Goal: Task Accomplishment & Management: Manage account settings

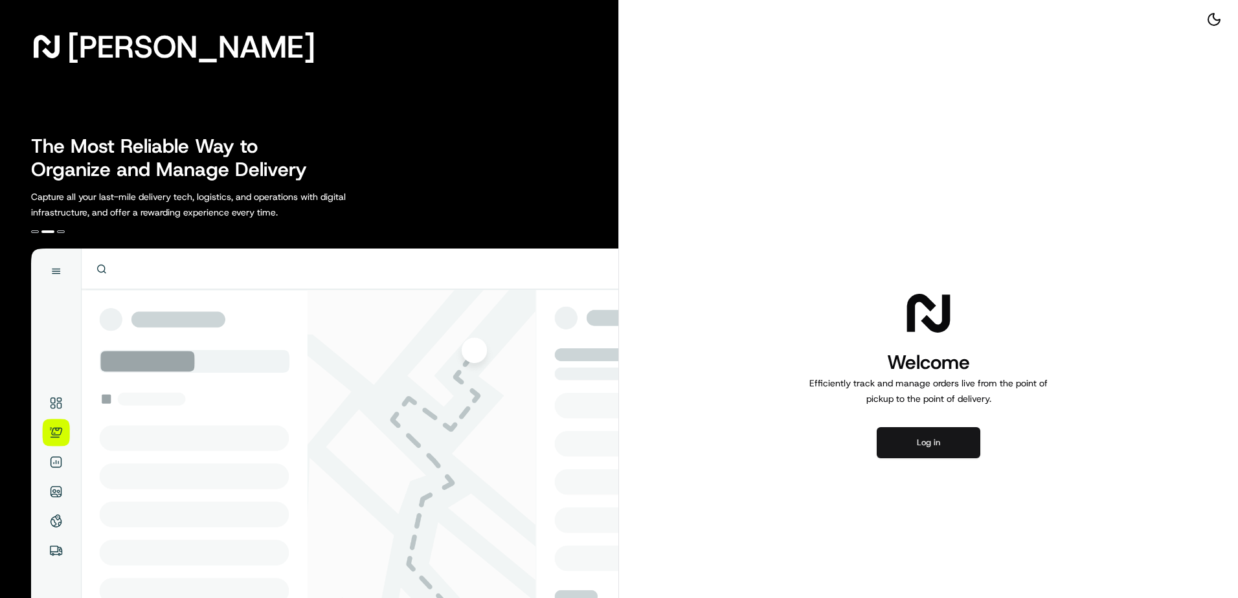
click at [954, 445] on button "Log in" at bounding box center [929, 442] width 104 height 31
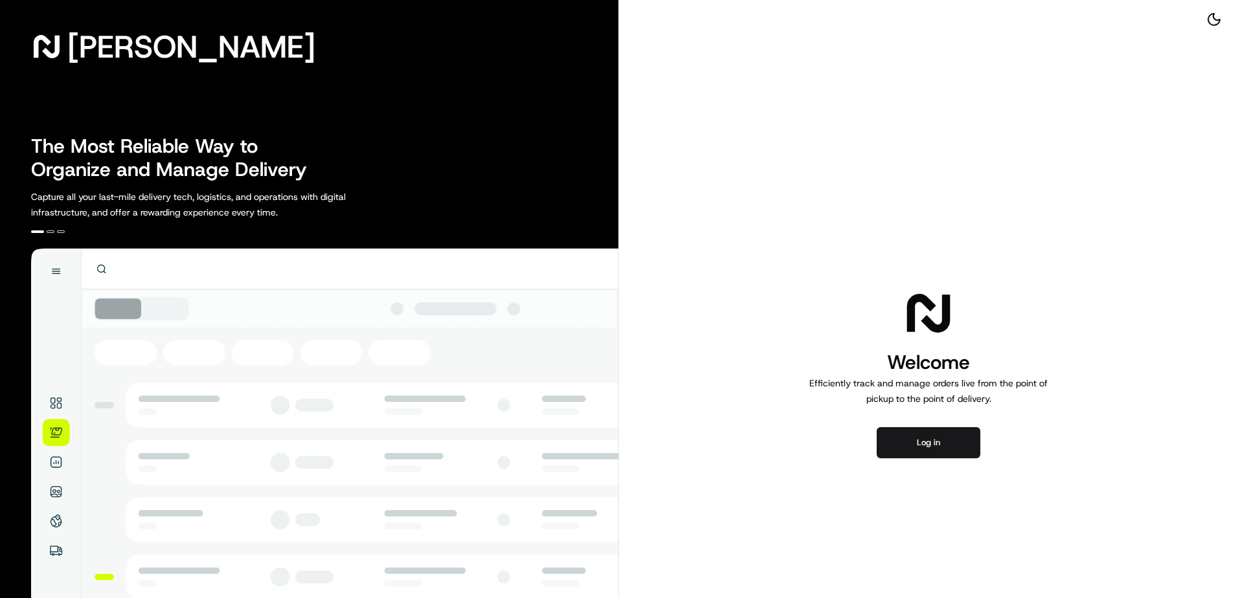
click at [52, 458] on img at bounding box center [324, 492] width 587 height 487
